Goal: Navigation & Orientation: Find specific page/section

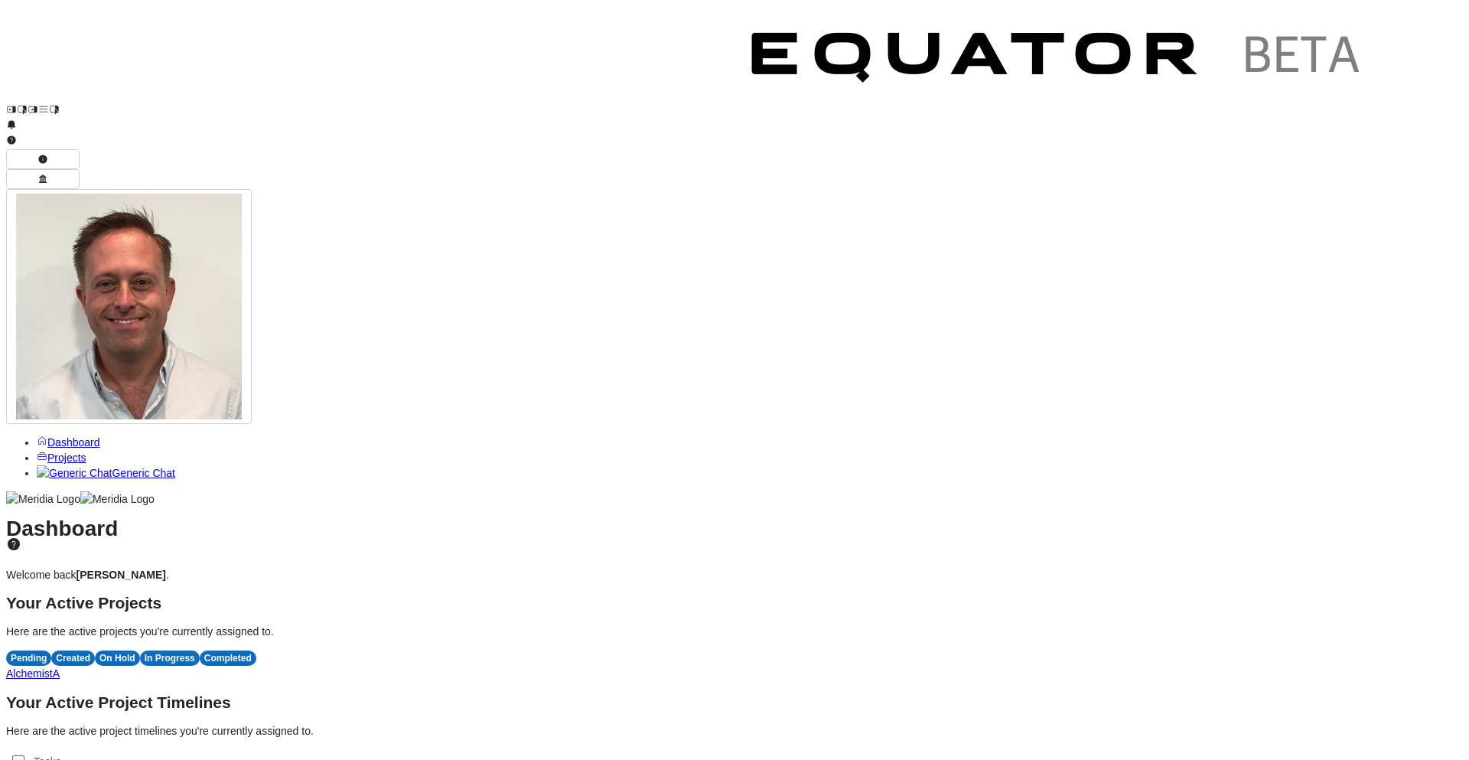
click at [60, 667] on span "A" at bounding box center [56, 673] width 7 height 12
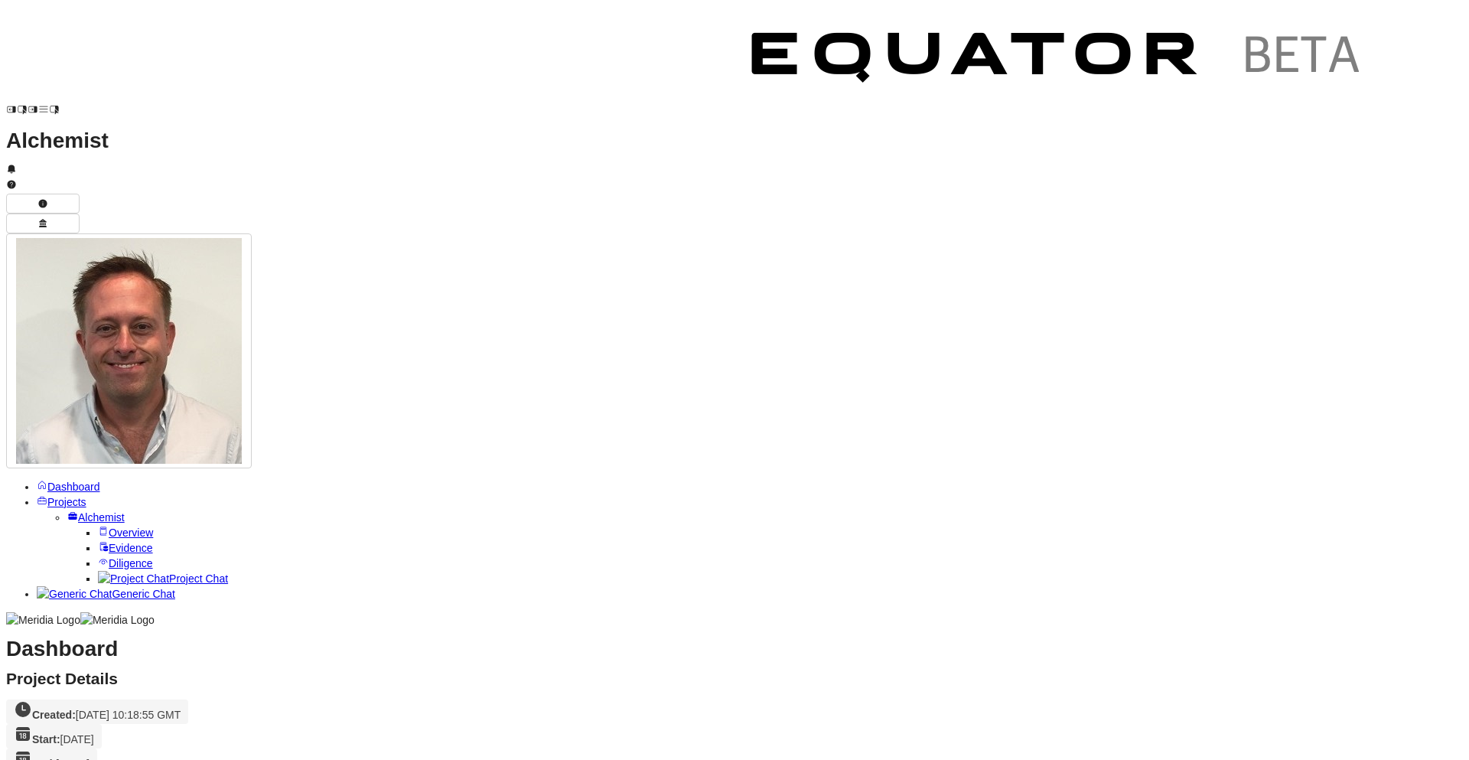
click at [109, 557] on span "Diligence" at bounding box center [131, 563] width 44 height 12
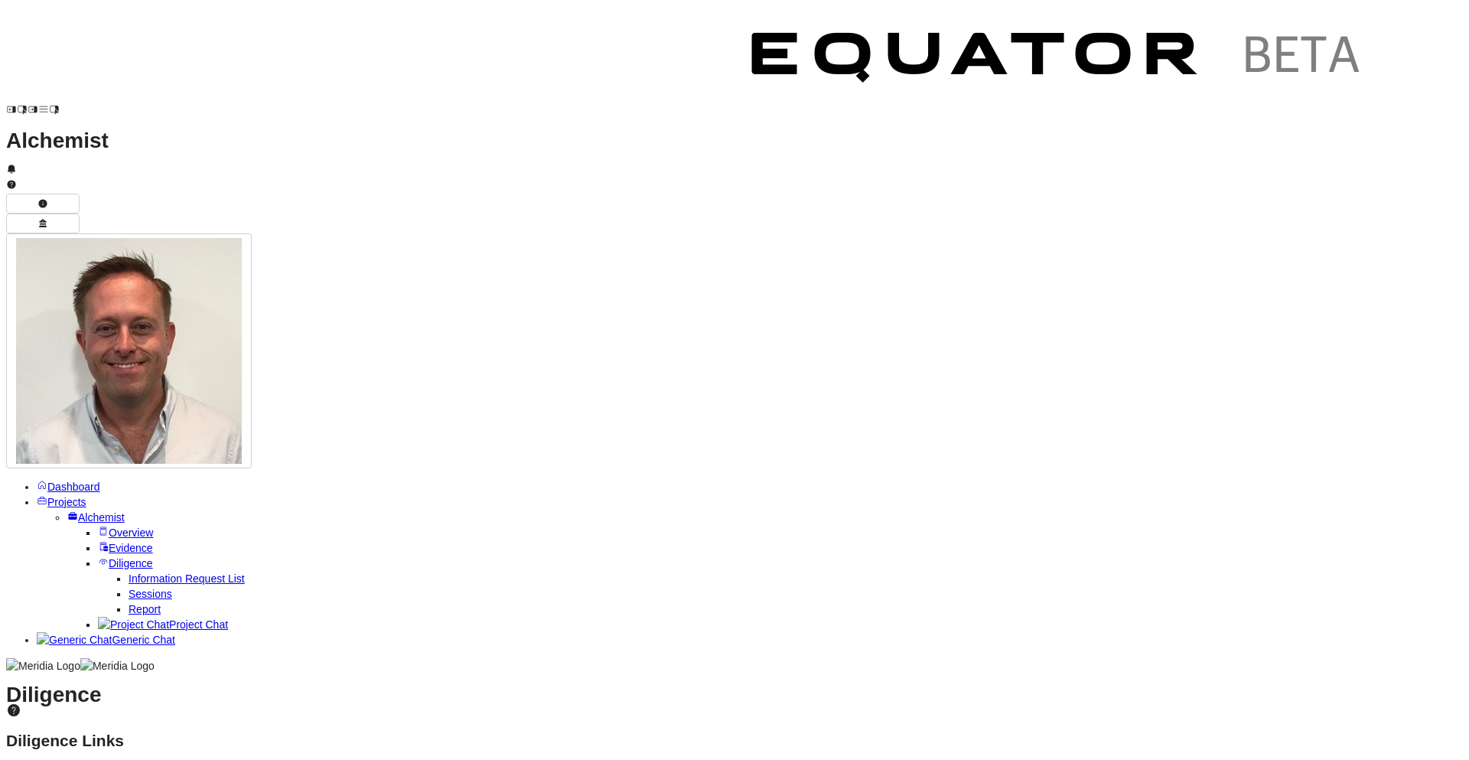
click at [129, 603] on span "Report" at bounding box center [145, 609] width 32 height 12
click at [207, 732] on span "Current State Assessment" at bounding box center [145, 738] width 125 height 12
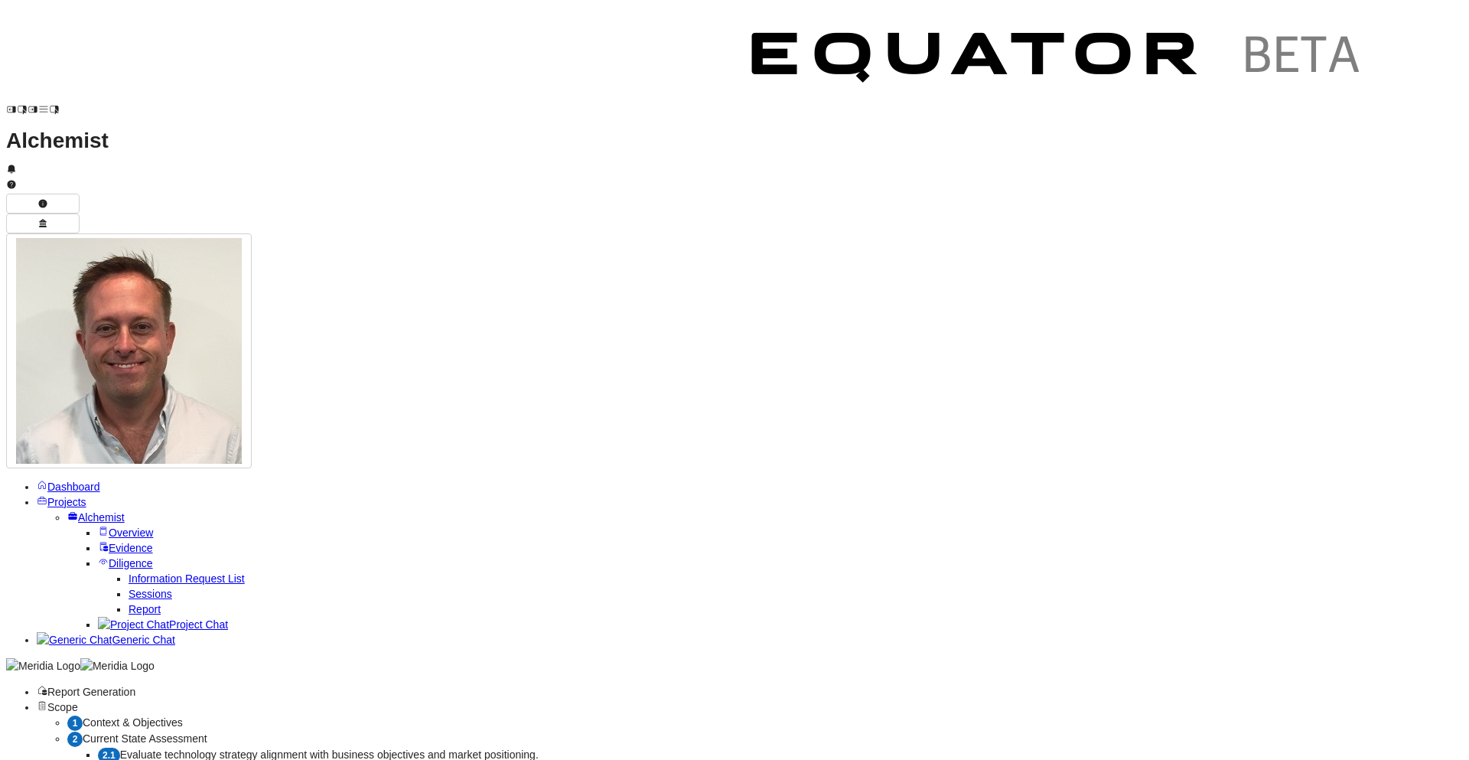
scroll to position [132, 0]
